Goal: Information Seeking & Learning: Learn about a topic

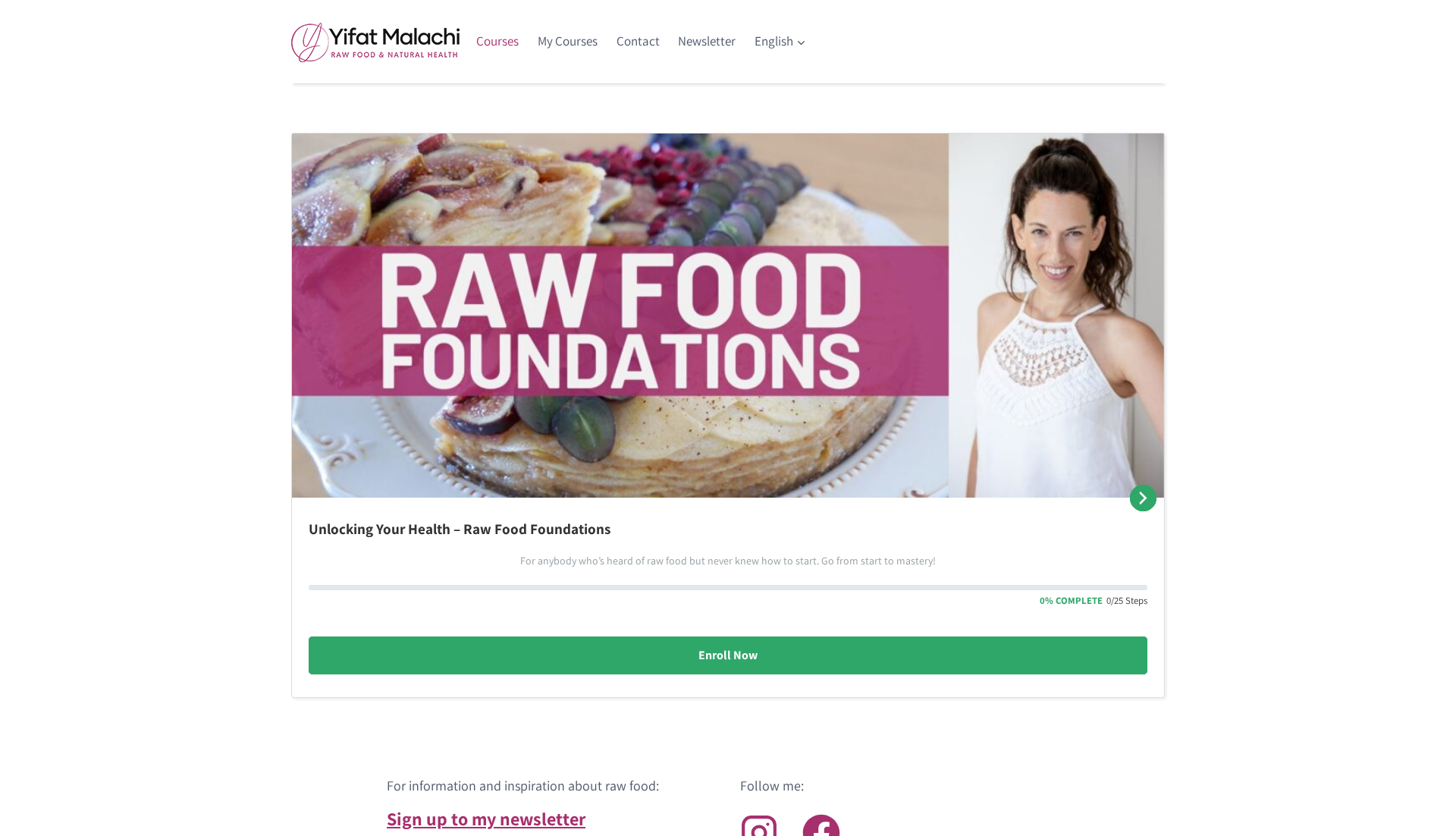
scroll to position [869, 0]
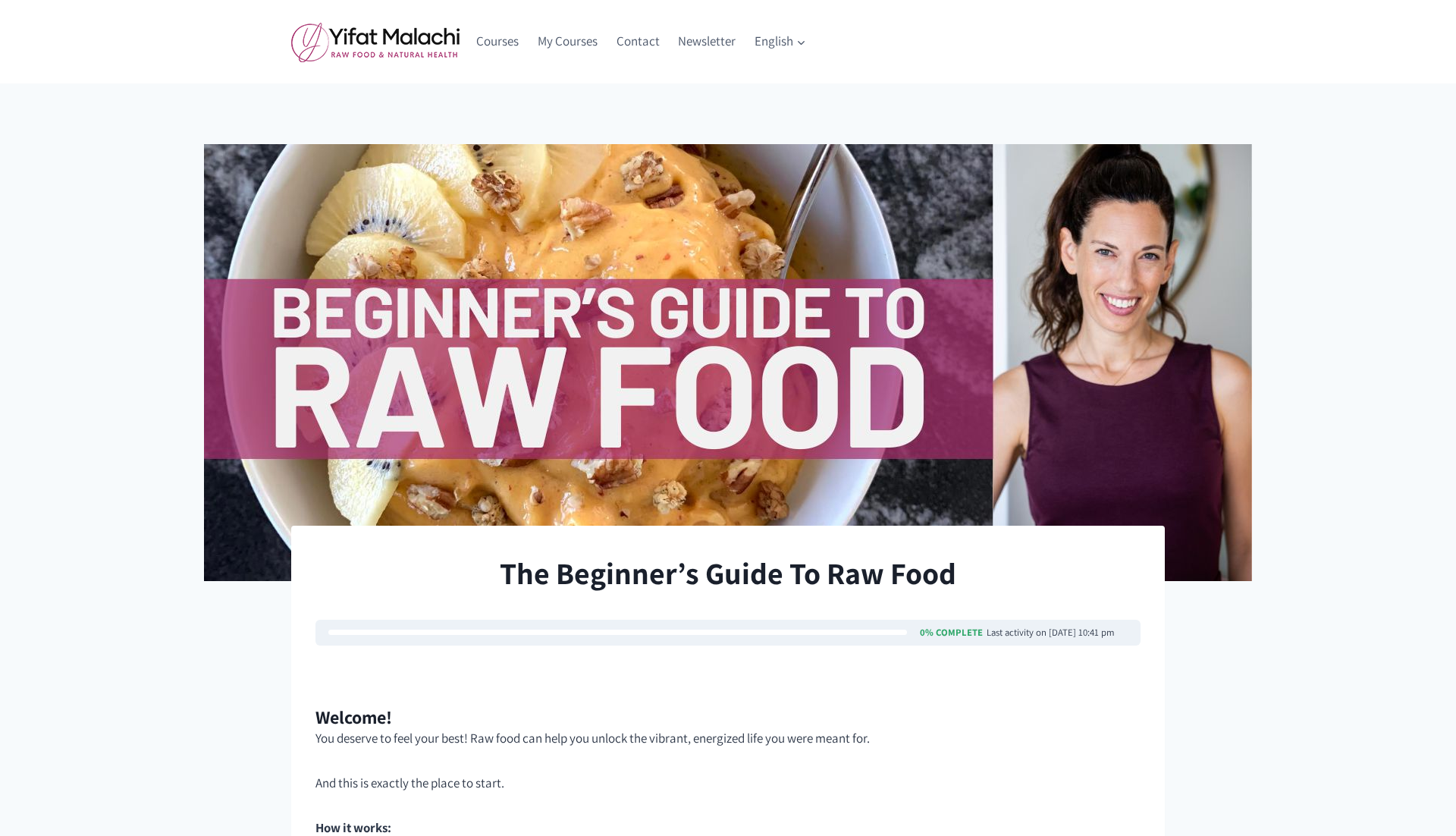
scroll to position [740, 0]
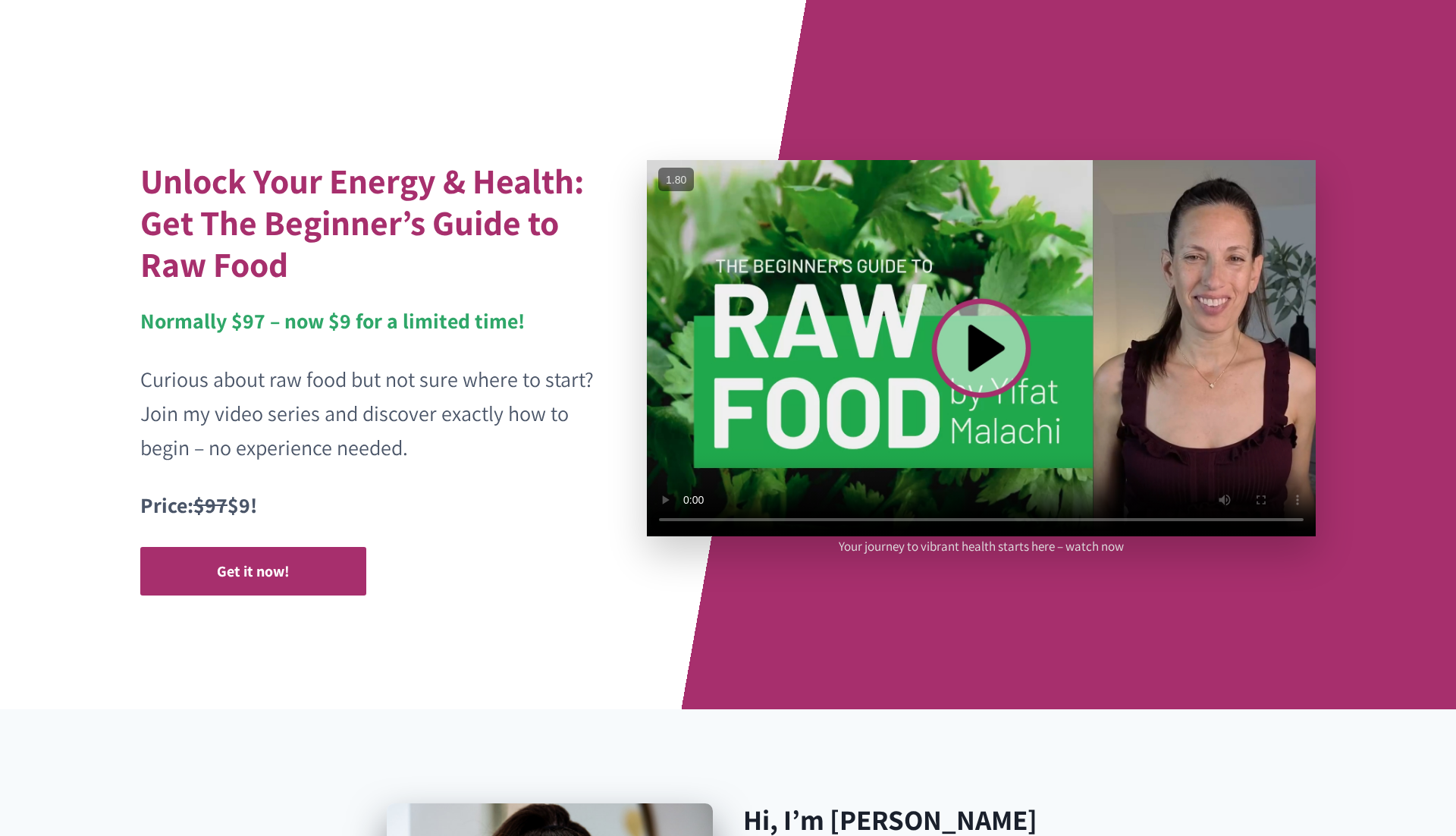
click at [262, 298] on div "Unlock Your Energy & Health: Get The Beginner’s Guide to Raw Food Normally $97 …" at bounding box center [369, 378] width 458 height 436
